Goal: Transaction & Acquisition: Purchase product/service

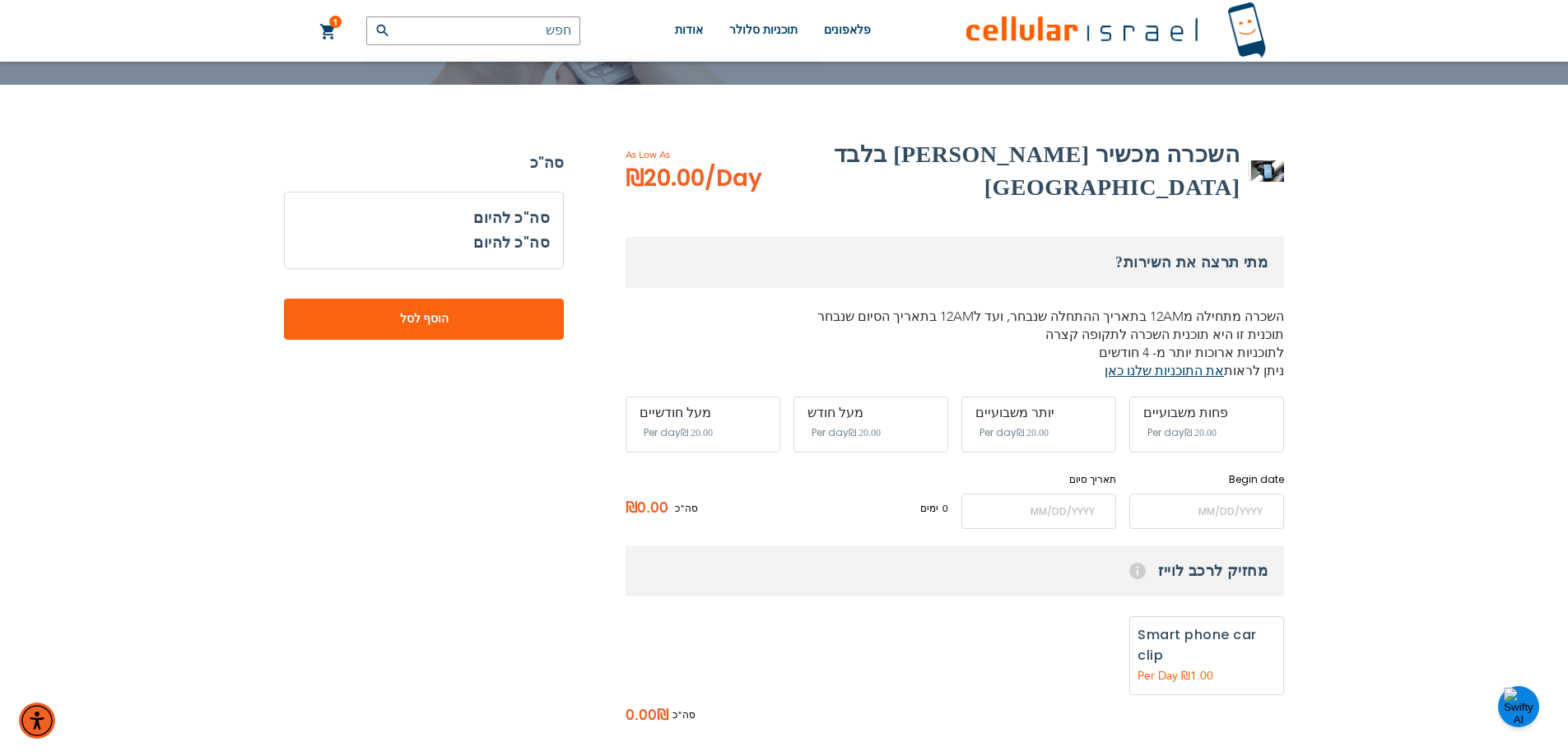
scroll to position [246, 0]
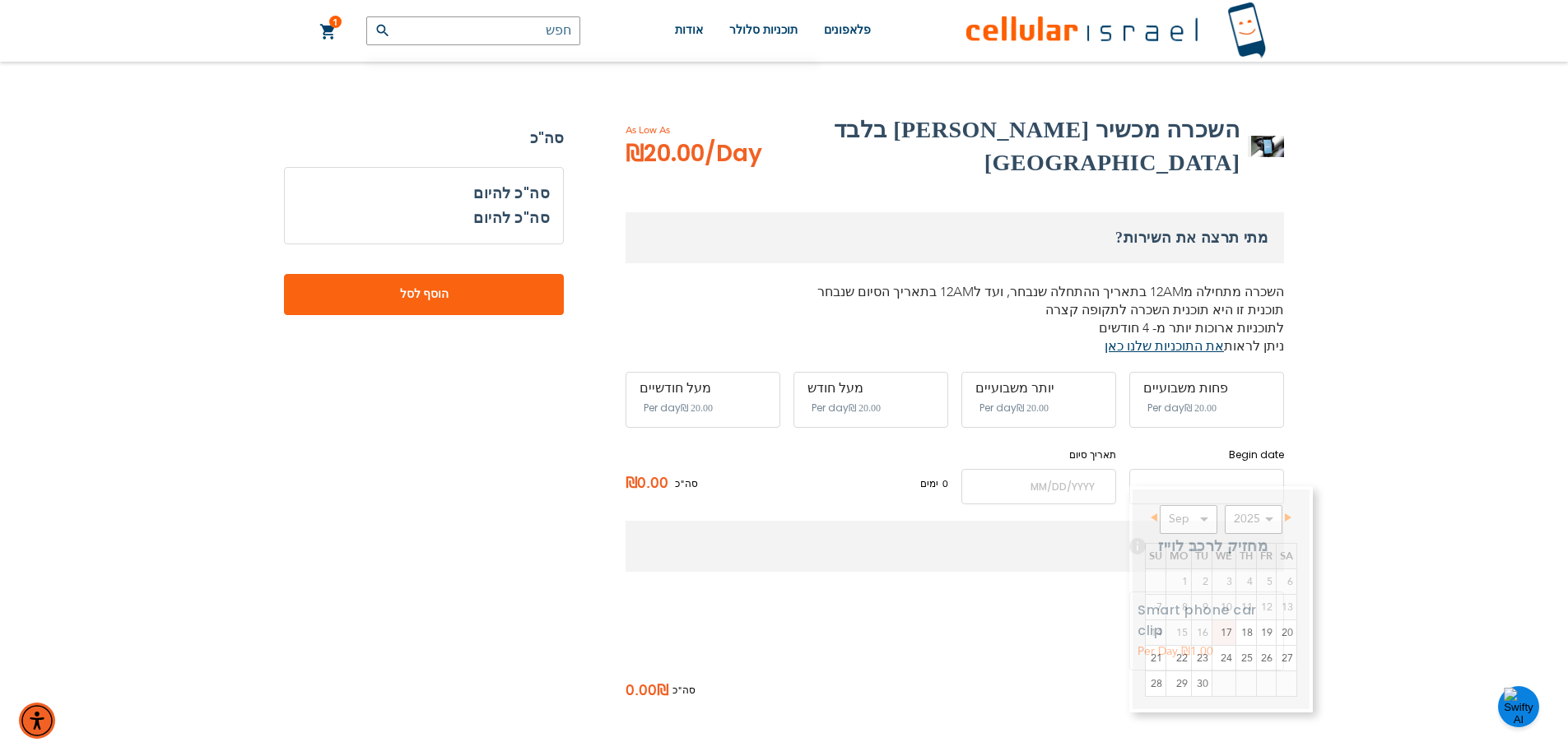
click at [1230, 474] on input "name" at bounding box center [1206, 486] width 154 height 35
click at [1220, 639] on link "17" at bounding box center [1223, 632] width 23 height 25
type input "[DATE]"
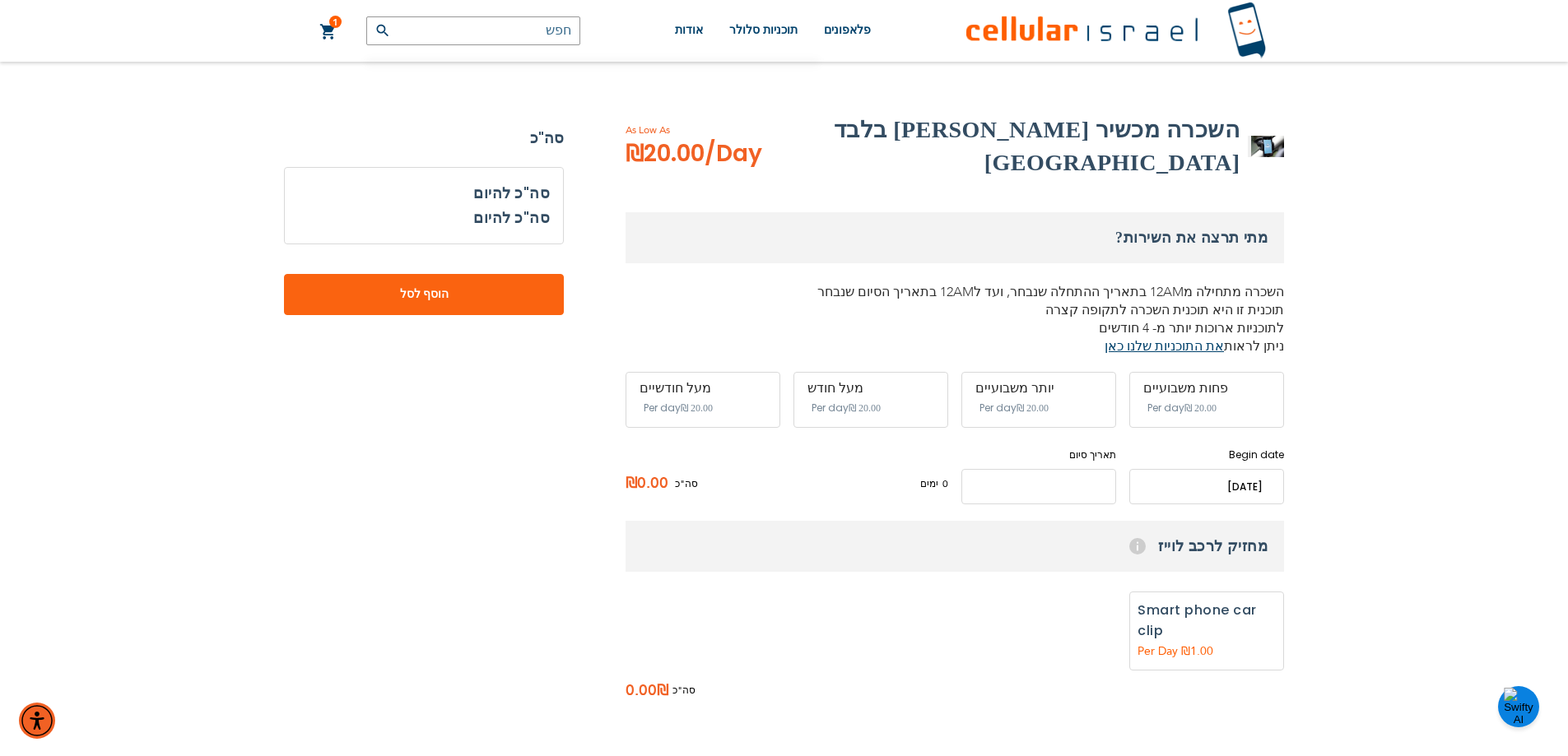
click at [1039, 469] on input "name" at bounding box center [1039, 486] width 154 height 35
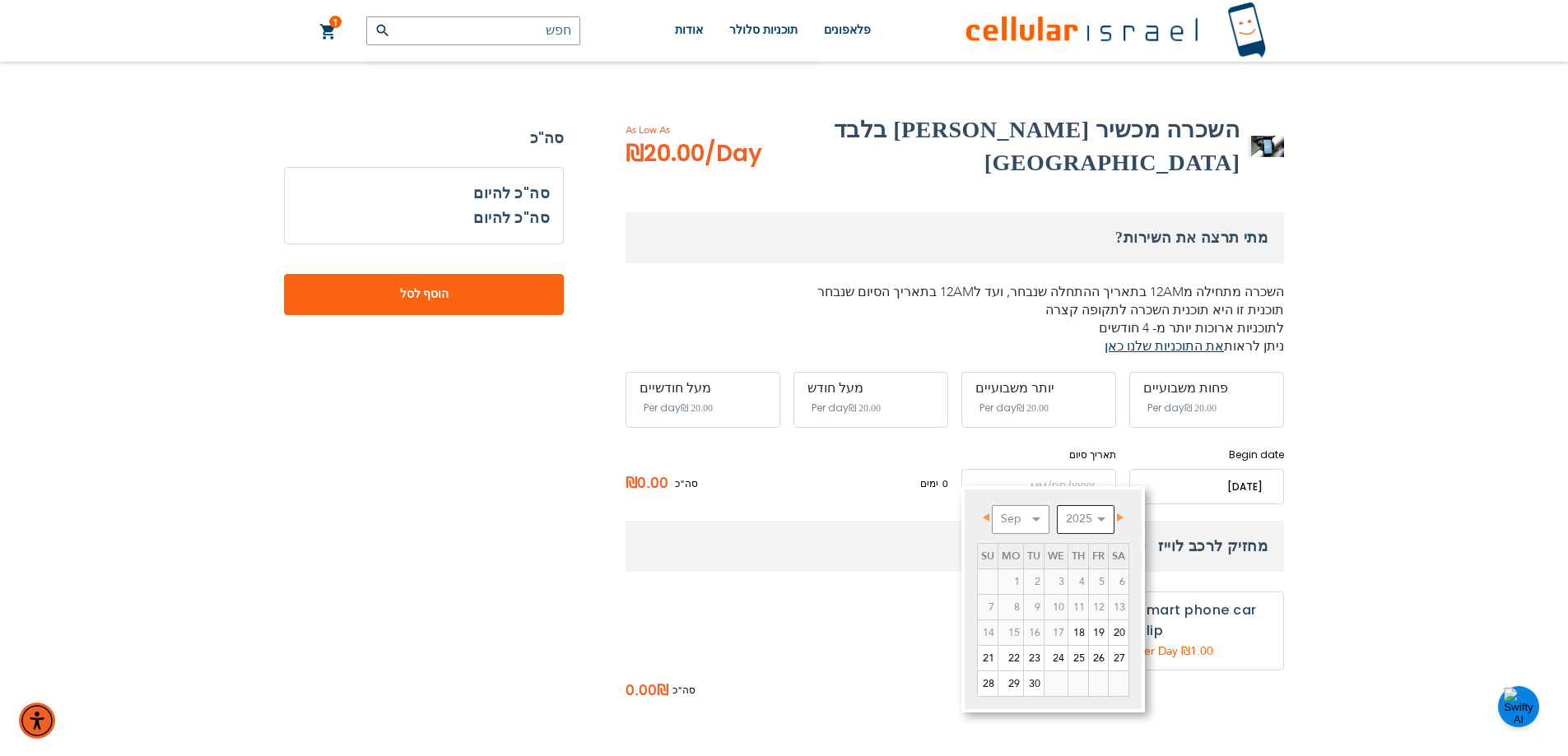
click at [1097, 517] on select "2025 2026 2027 2028 2029 2030 2031 2032 2033 2034 2035" at bounding box center [1085, 519] width 58 height 29
click at [1082, 636] on link "16" at bounding box center [1078, 632] width 20 height 25
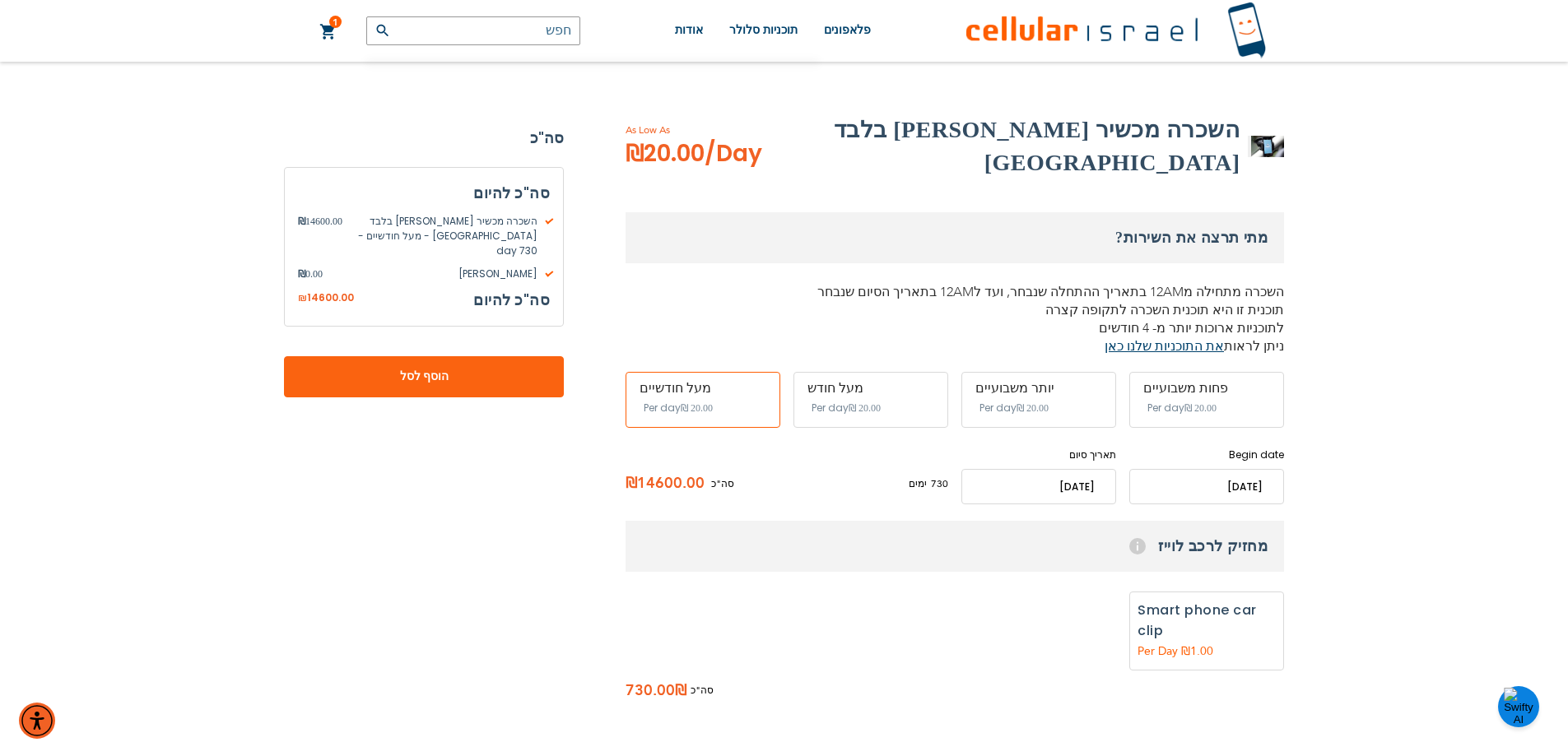
click at [1036, 469] on input "name" at bounding box center [1039, 486] width 154 height 35
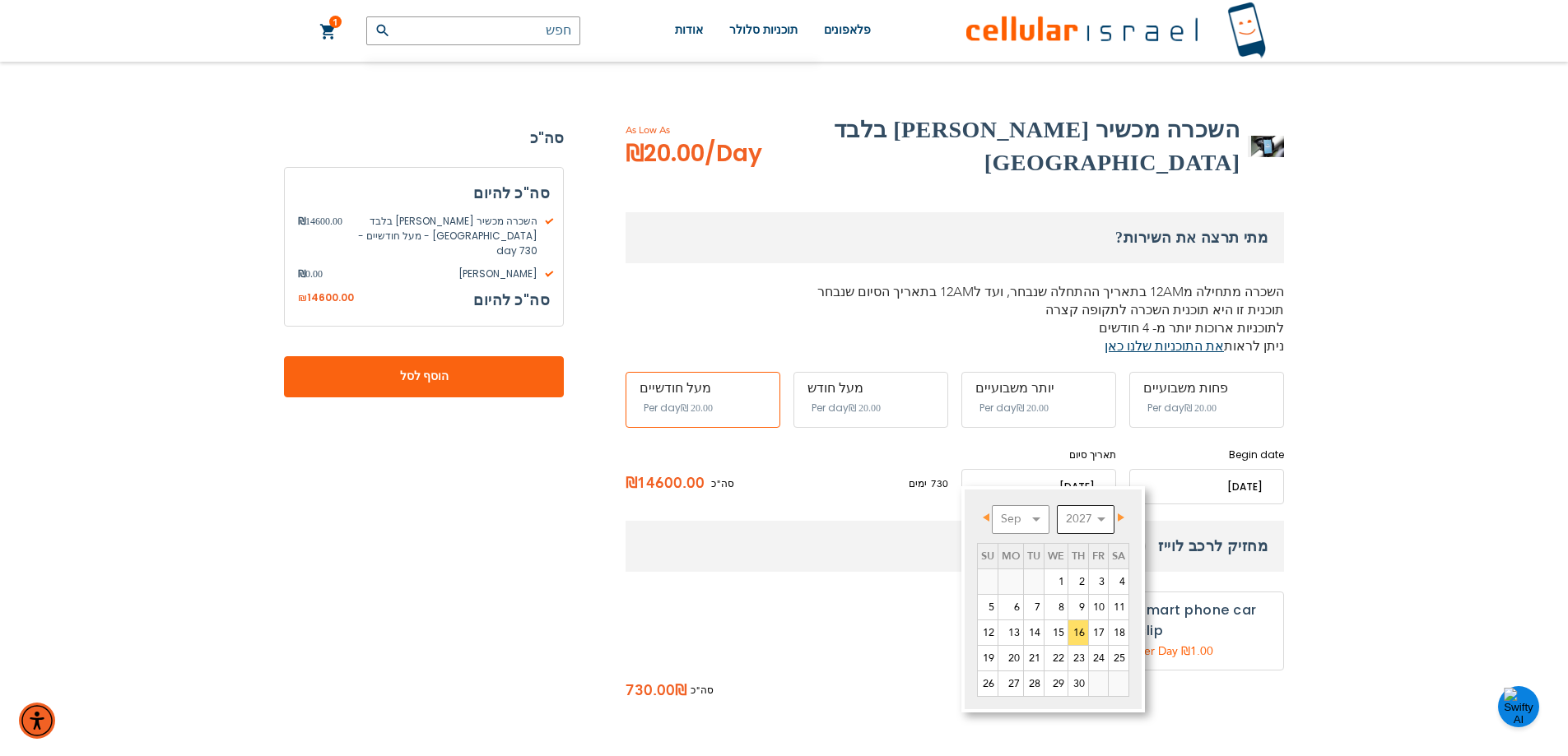
click at [1072, 521] on select "2025 2026 2027 2028 2029 2030 2031 2032 2033 2034 2035 2036 2037" at bounding box center [1085, 519] width 58 height 29
click at [1060, 615] on link "9" at bounding box center [1056, 607] width 23 height 25
type input "[DATE]"
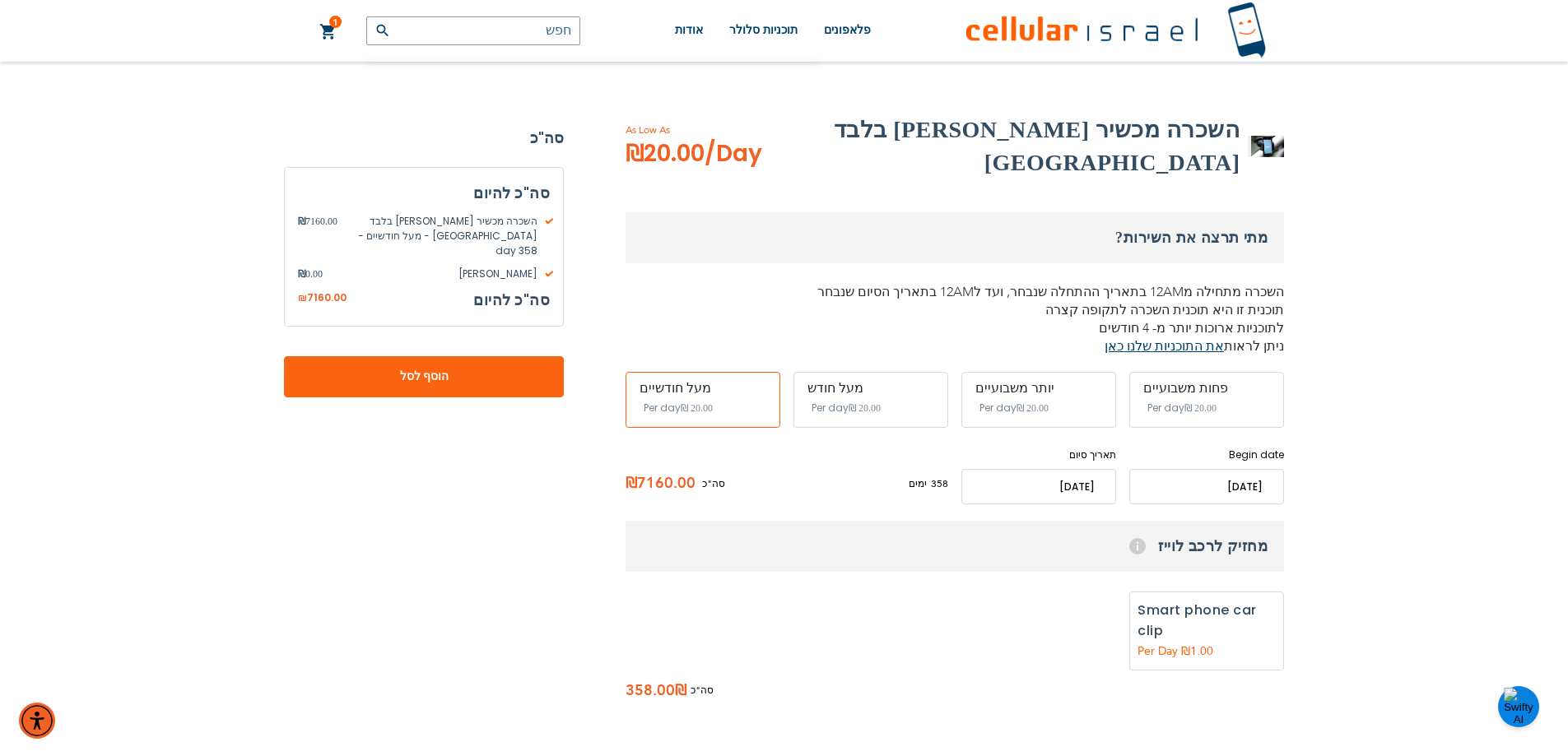
click at [1041, 469] on input "name" at bounding box center [1039, 486] width 154 height 35
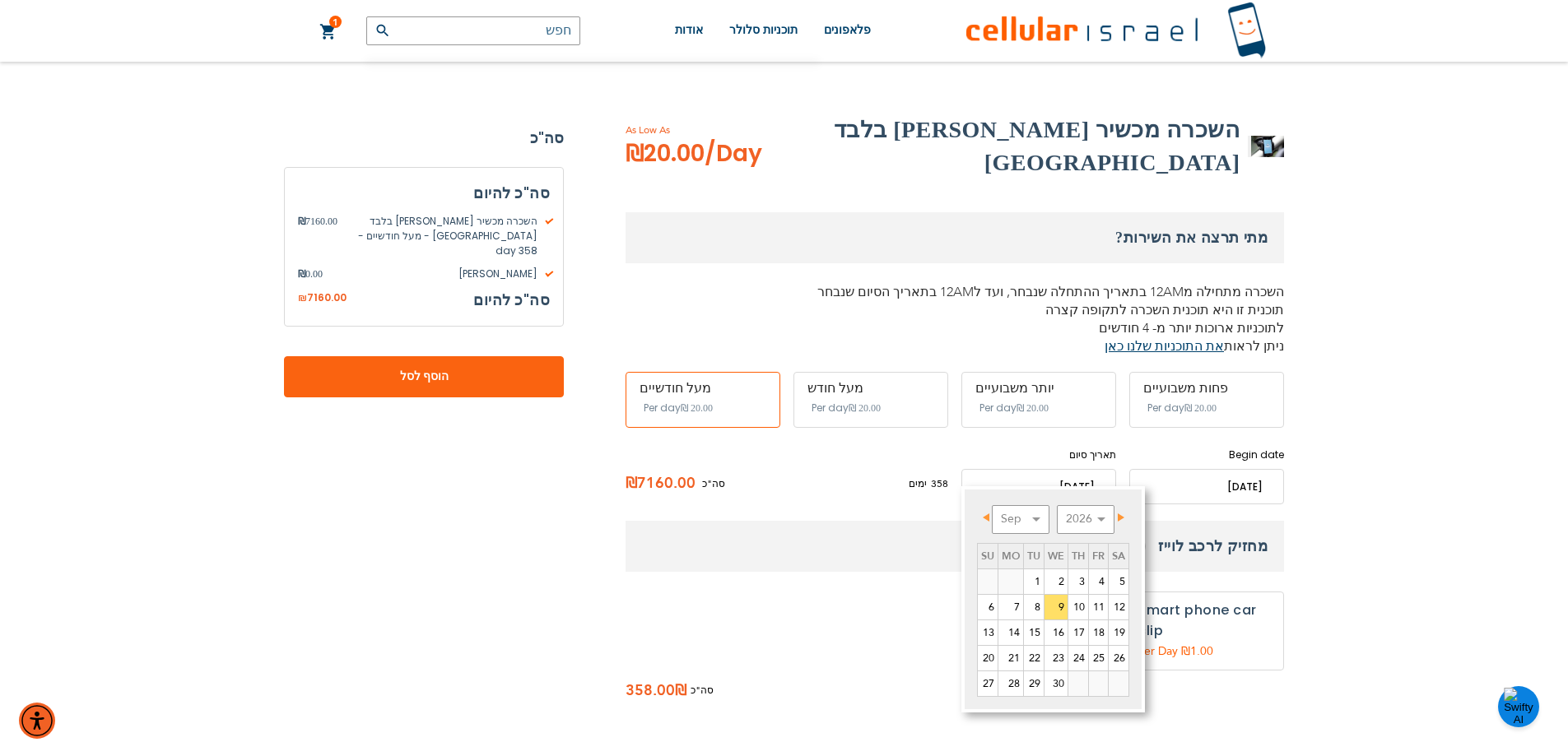
click at [1120, 517] on span "Next" at bounding box center [1121, 517] width 7 height 8
click at [1394, 296] on div "(072) 224-3300 Login הרשמה למערכת כניסה עברית english" at bounding box center [784, 476] width 1568 height 1446
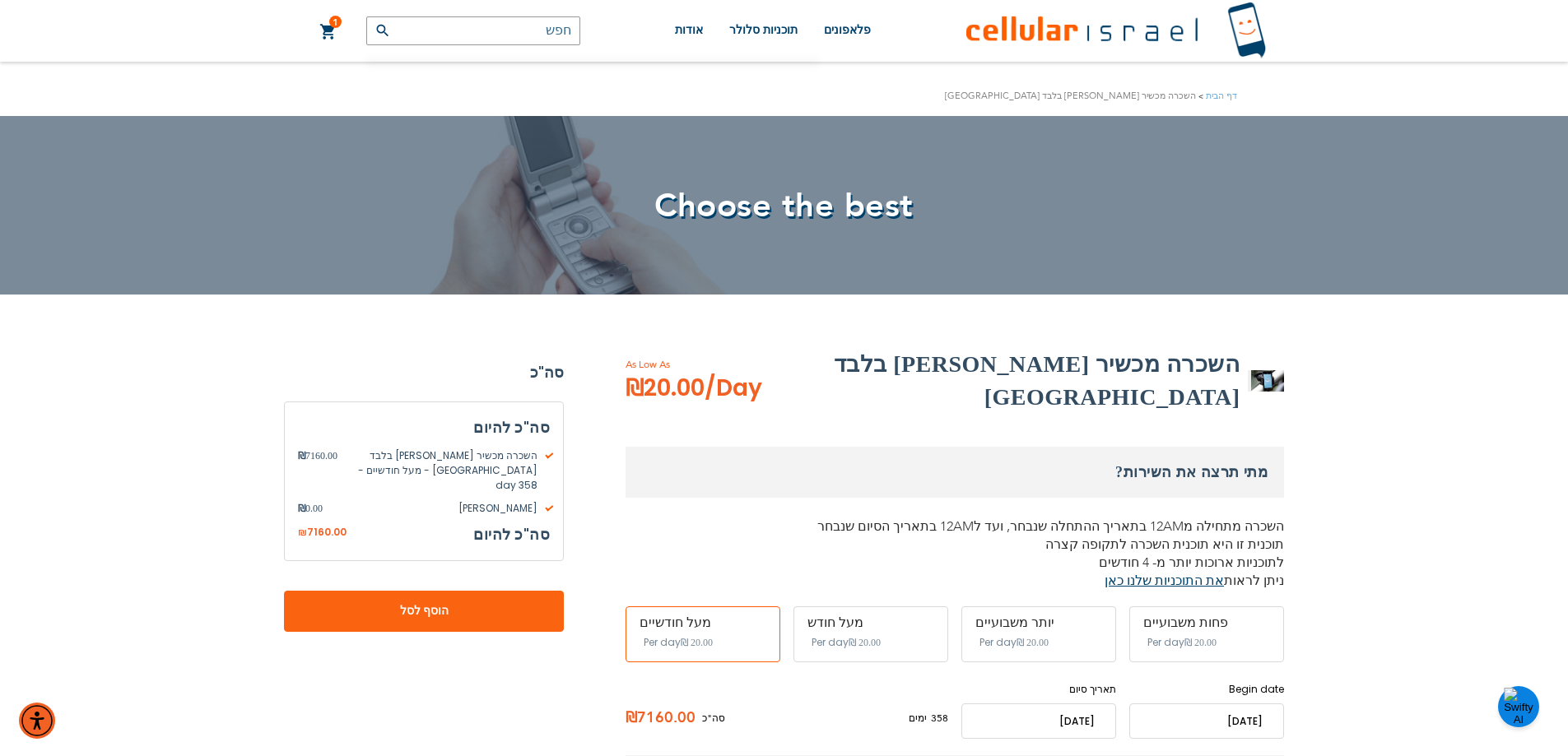
scroll to position [0, 0]
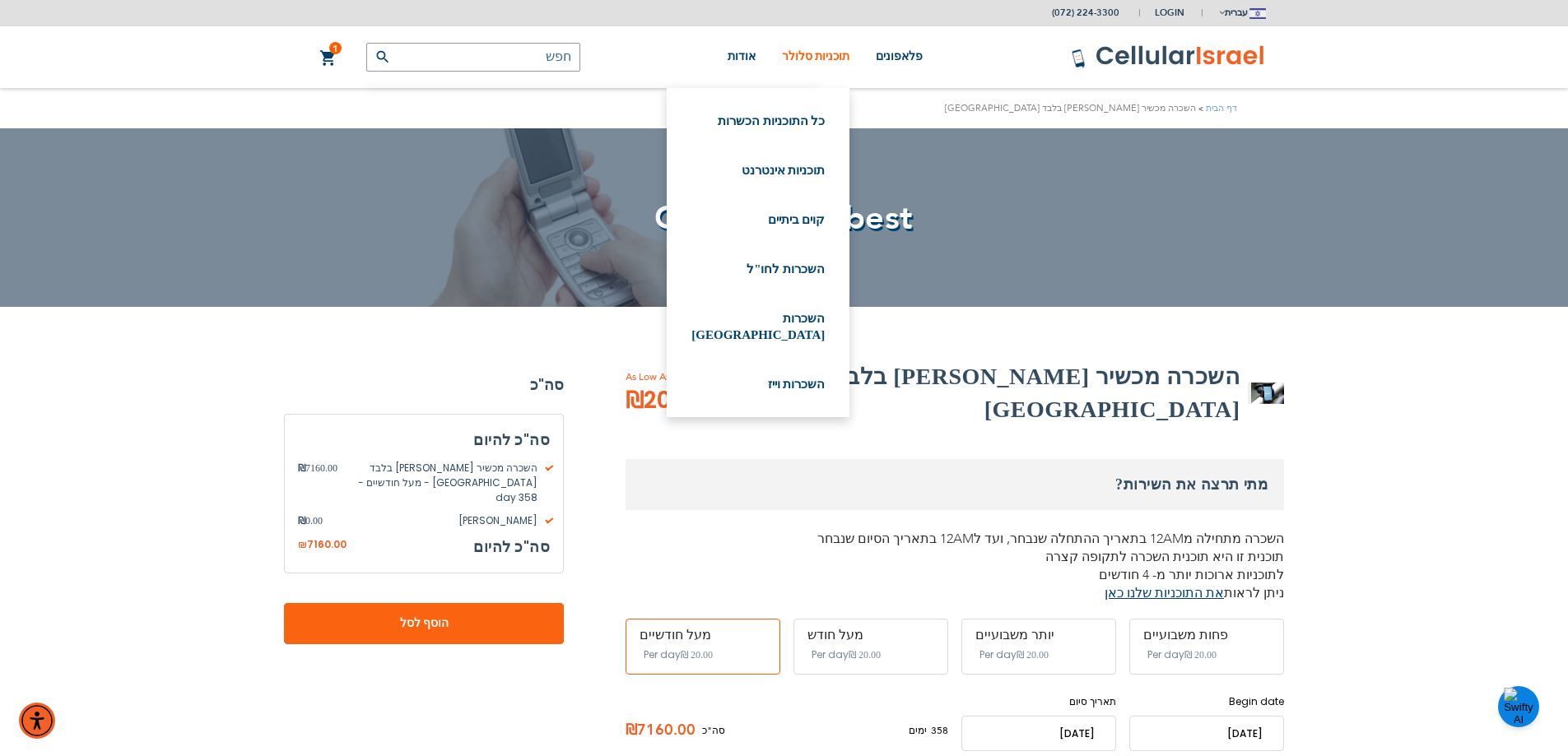
click at [815, 60] on span "תוכניות סלולר" at bounding box center [816, 56] width 68 height 12
